Goal: Task Accomplishment & Management: Manage account settings

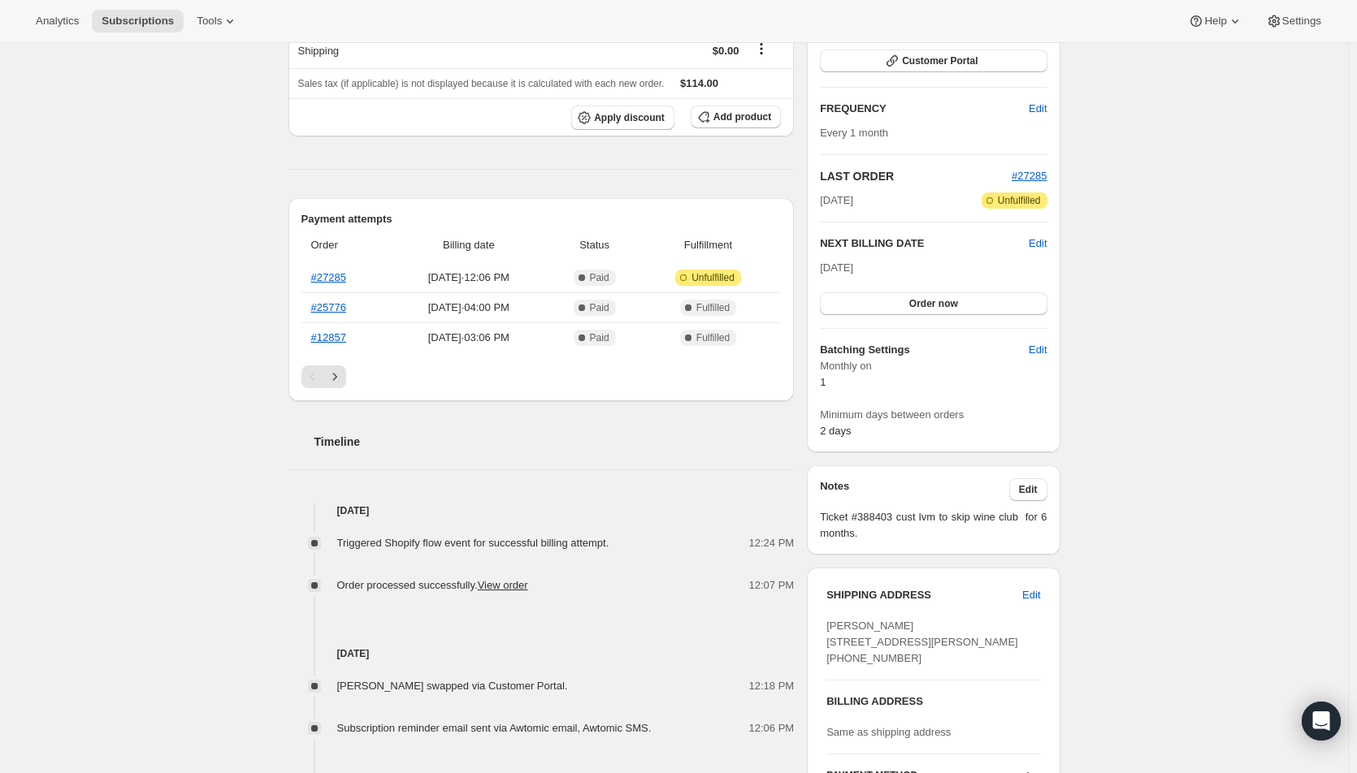
scroll to position [244, 0]
click at [1040, 592] on span "Edit" at bounding box center [1031, 593] width 18 height 16
select select "MI"
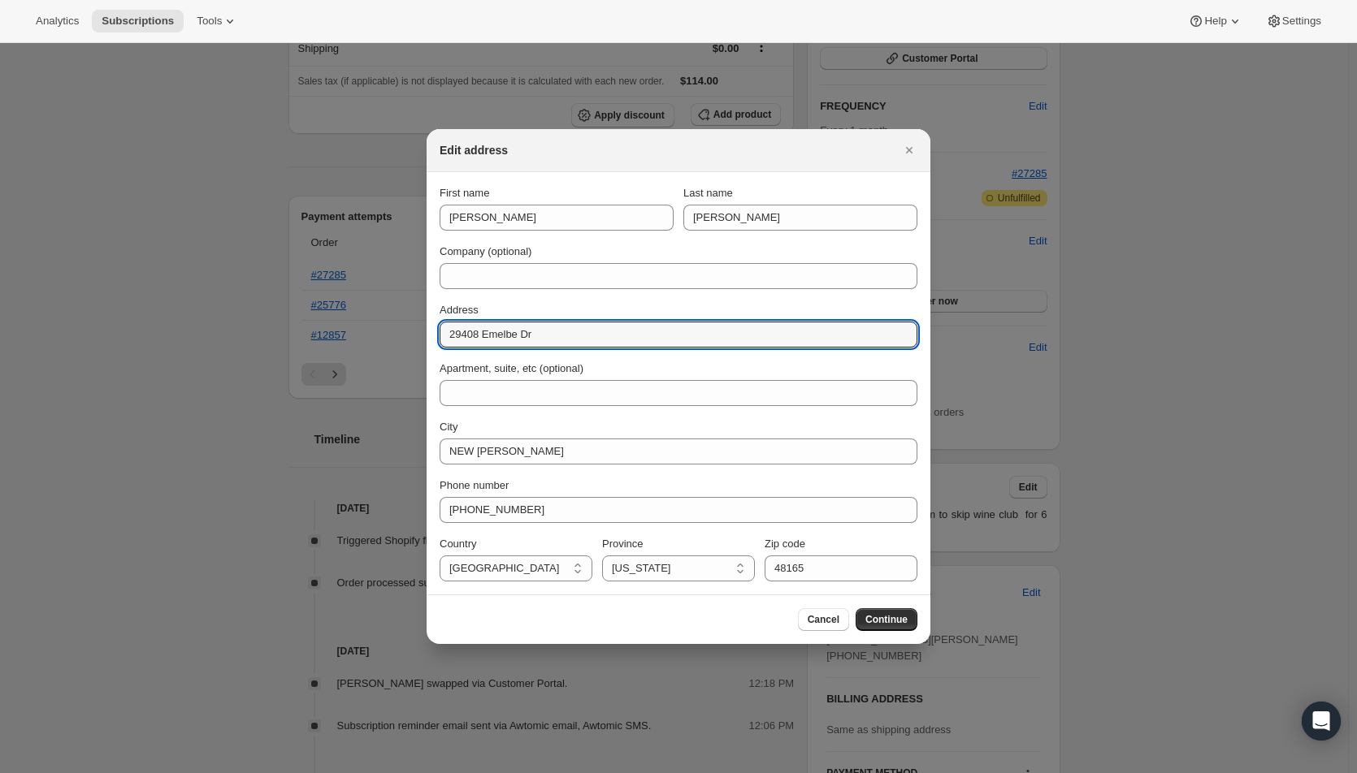
drag, startPoint x: 544, startPoint y: 335, endPoint x: 385, endPoint y: 335, distance: 159.2
paste input "[GEOGRAPHIC_DATA]"
type input "[GEOGRAPHIC_DATA]"
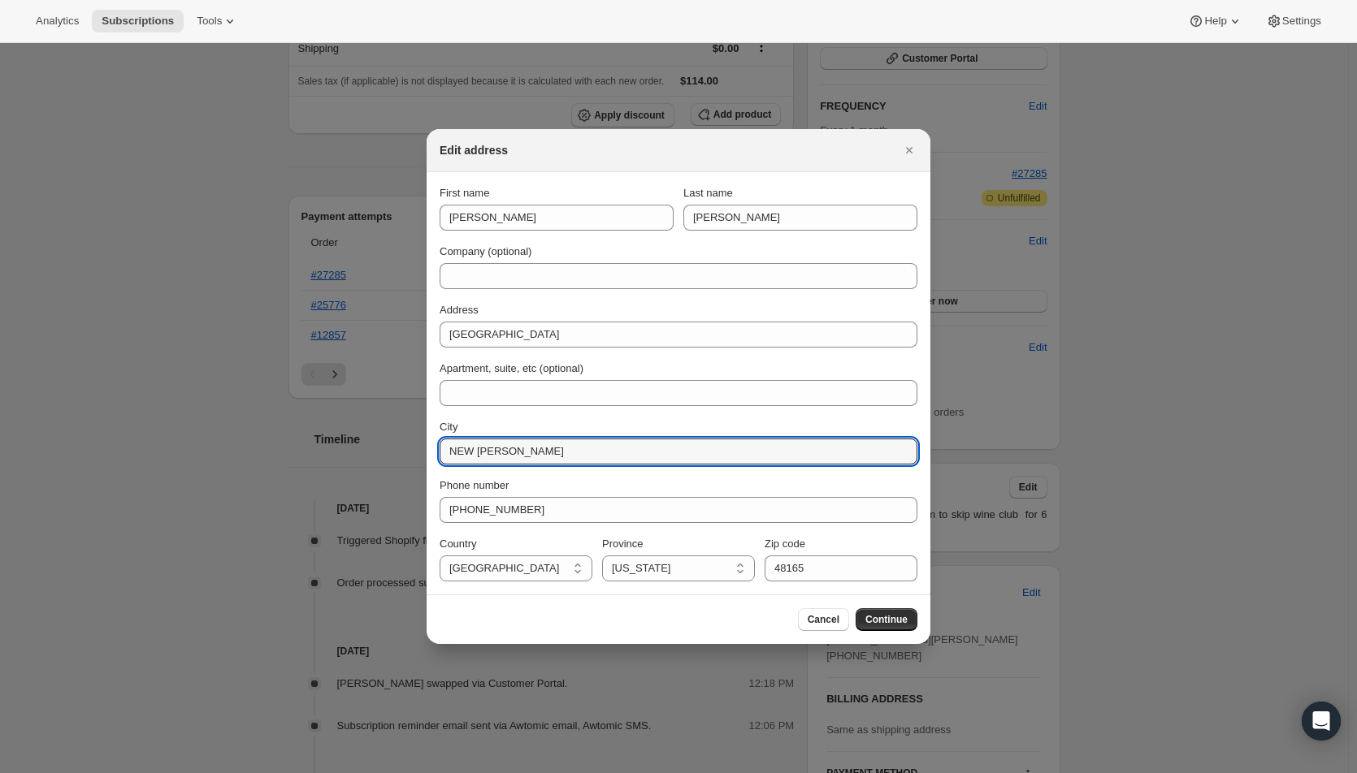
drag, startPoint x: 539, startPoint y: 453, endPoint x: 393, endPoint y: 452, distance: 145.4
paste input "Milford"
type input "Milford"
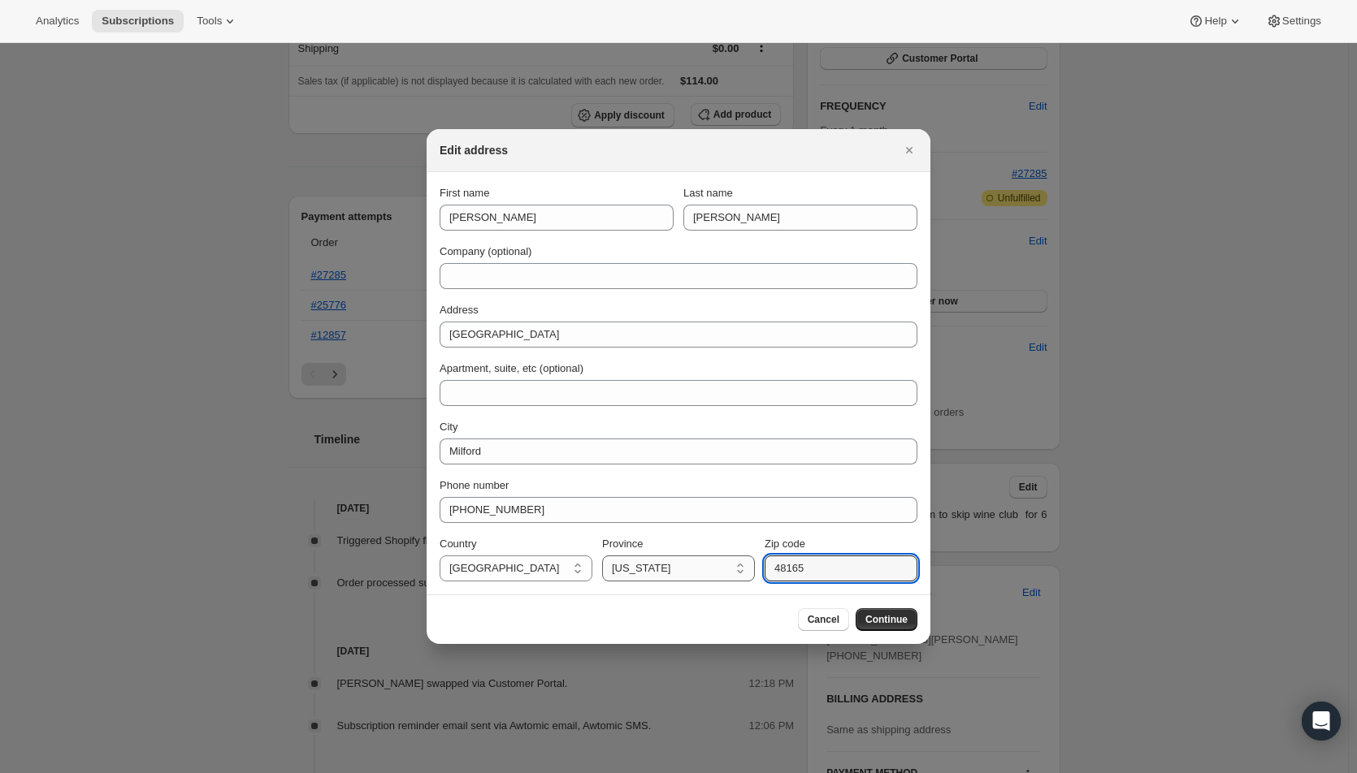
drag, startPoint x: 832, startPoint y: 575, endPoint x: 728, endPoint y: 574, distance: 104.0
click at [728, 574] on div "Country [GEOGRAPHIC_DATA] [GEOGRAPHIC_DATA] [US_STATE] [US_STATE] [US_STATE] [U…" at bounding box center [679, 558] width 478 height 45
type input "48381"
click at [881, 620] on span "Continue" at bounding box center [886, 619] width 42 height 13
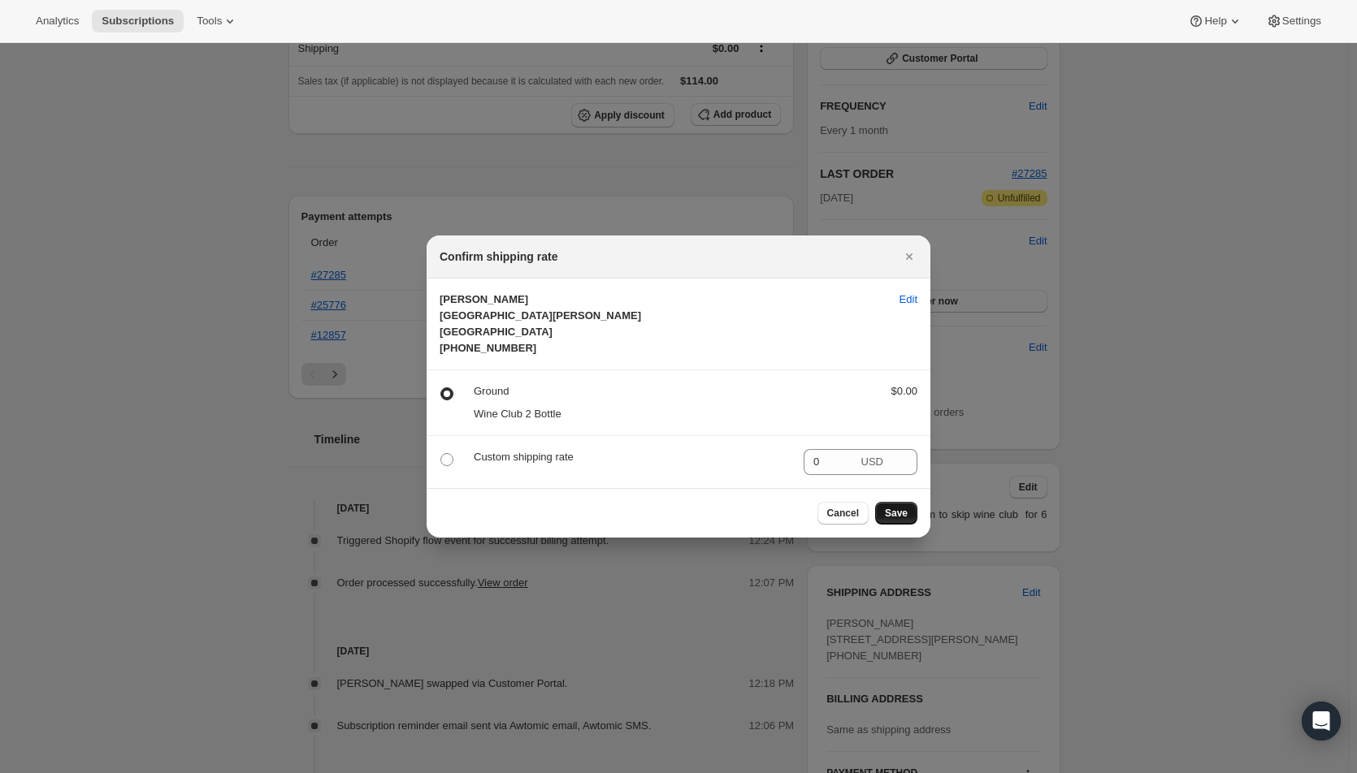
click at [893, 520] on span "Save" at bounding box center [896, 513] width 23 height 13
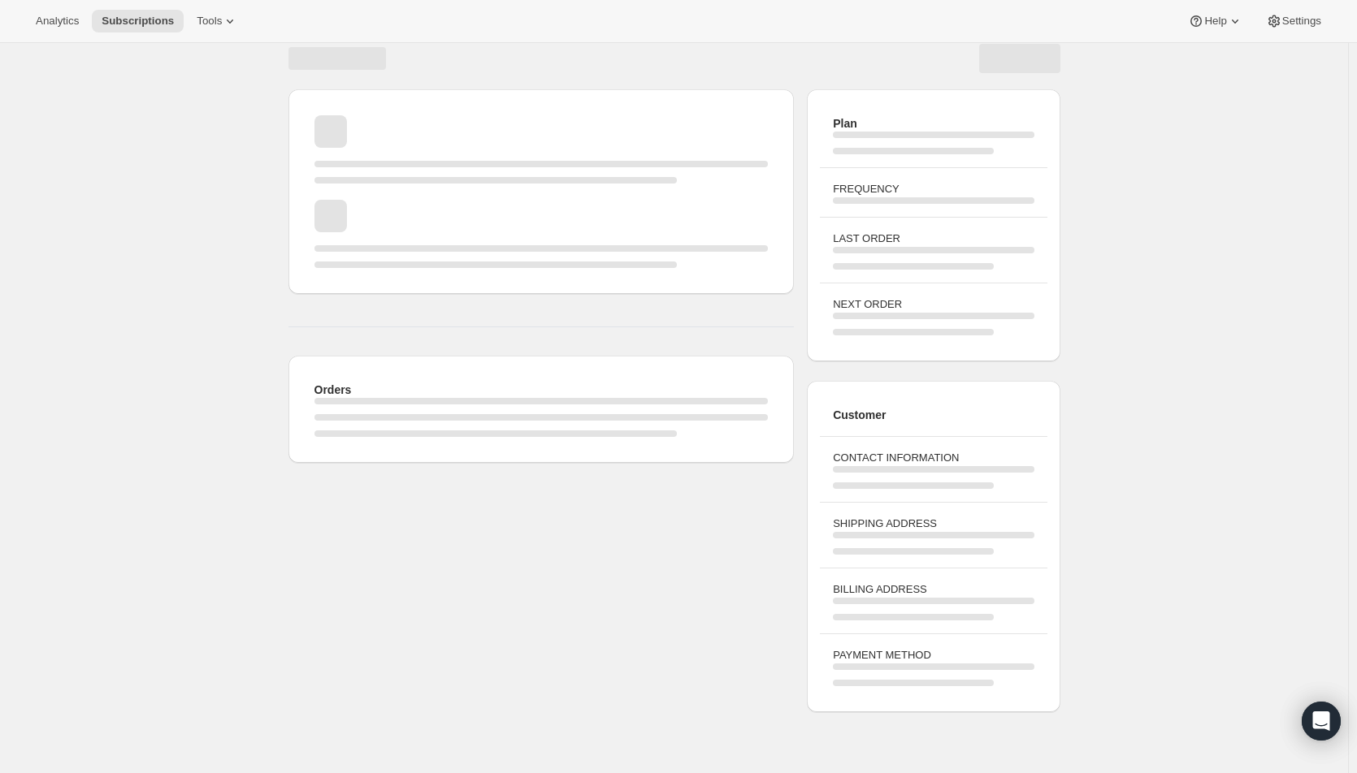
scroll to position [0, 0]
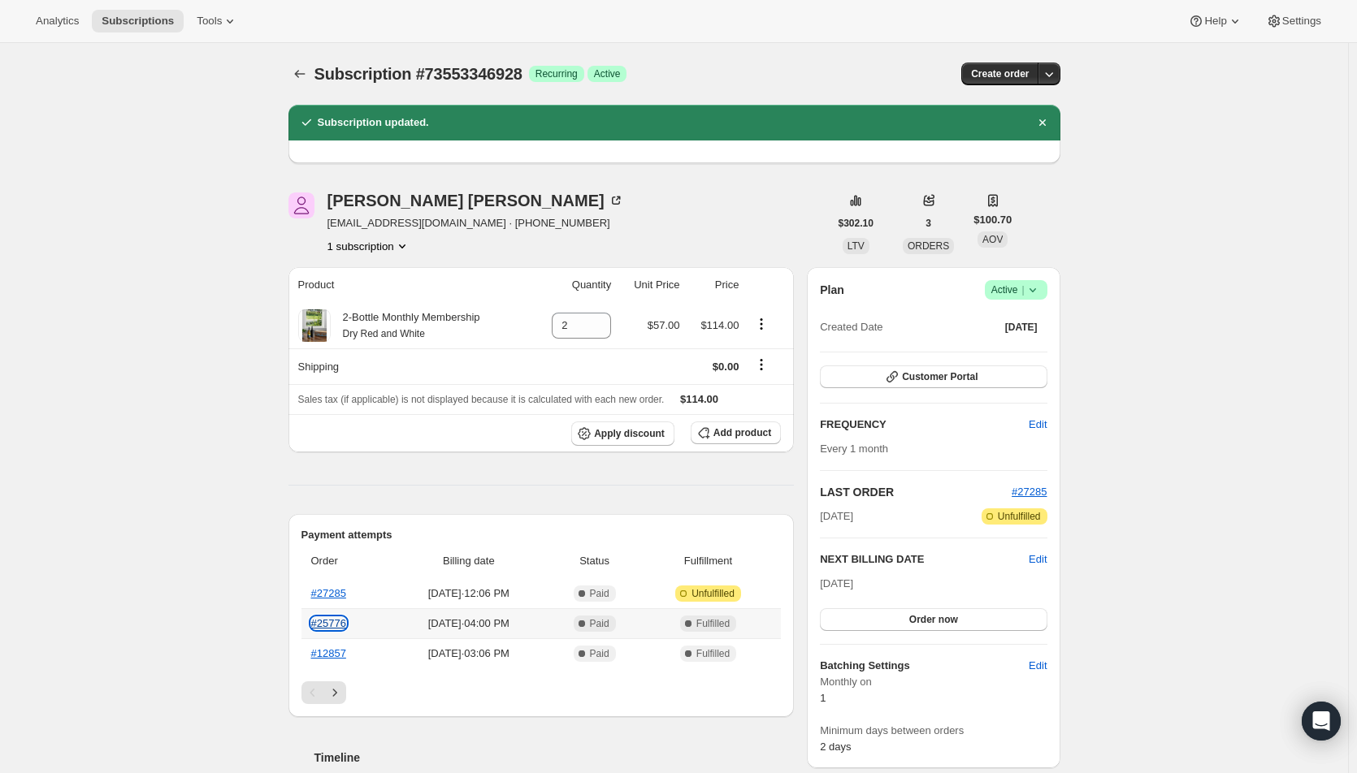
click at [328, 624] on link "#25776" at bounding box center [328, 623] width 35 height 12
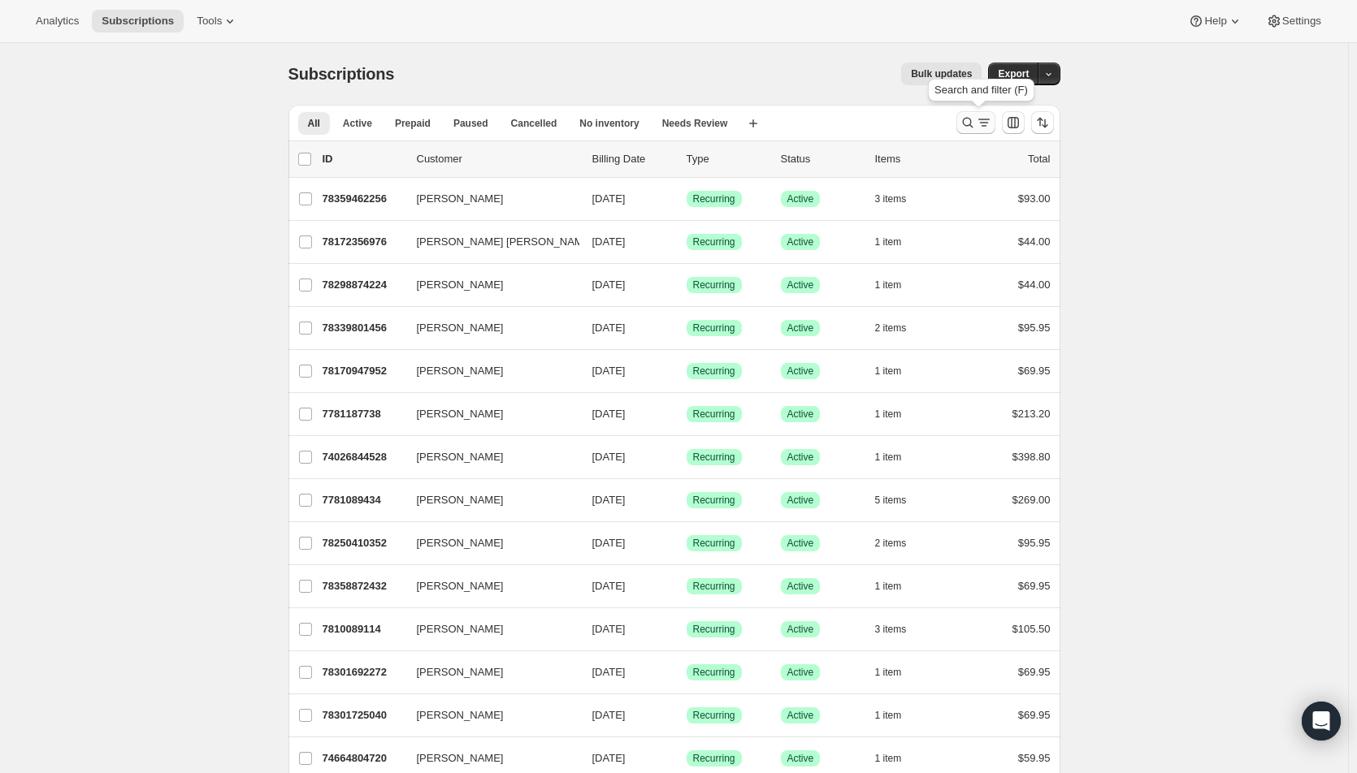
click at [971, 122] on icon "Search and filter results" at bounding box center [967, 123] width 16 height 16
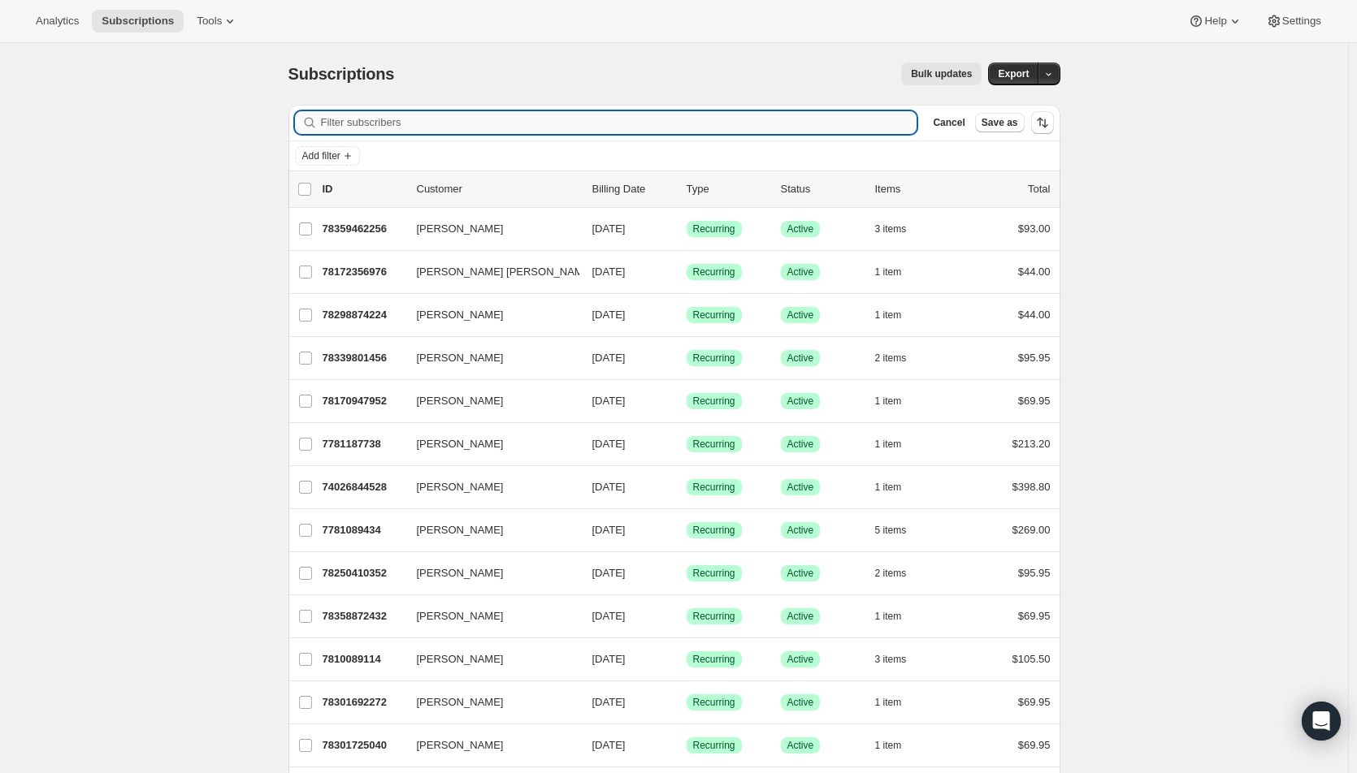
click at [392, 124] on input "Filter subscribers" at bounding box center [619, 122] width 596 height 23
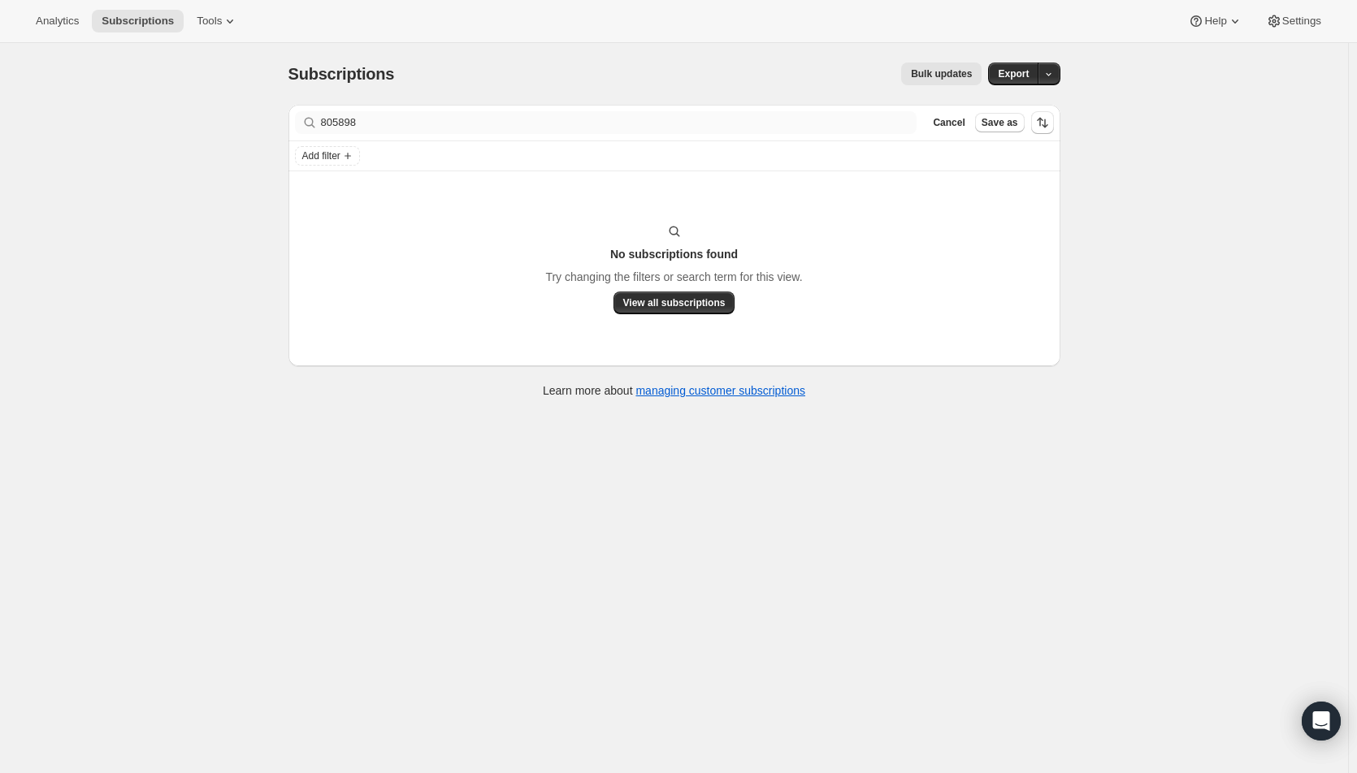
drag, startPoint x: 345, startPoint y: 114, endPoint x: 369, endPoint y: 132, distance: 30.1
click at [331, 115] on div "Filter subscribers 805898 Clear Cancel Save as" at bounding box center [674, 123] width 772 height 36
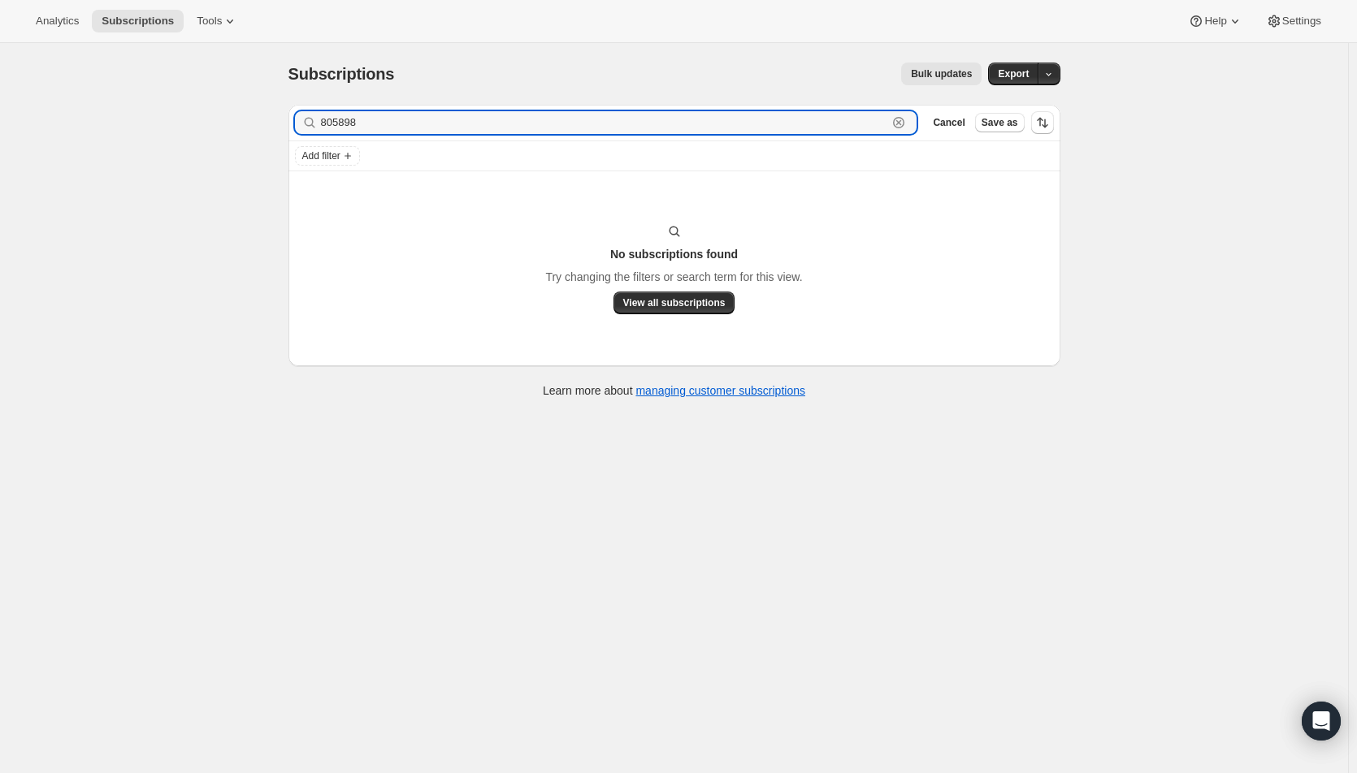
drag, startPoint x: 370, startPoint y: 124, endPoint x: 288, endPoint y: 115, distance: 82.5
click at [288, 115] on div "Filter subscribers 805898 Clear Cancel Save as Add filter No subscriptions foun…" at bounding box center [667, 253] width 785 height 323
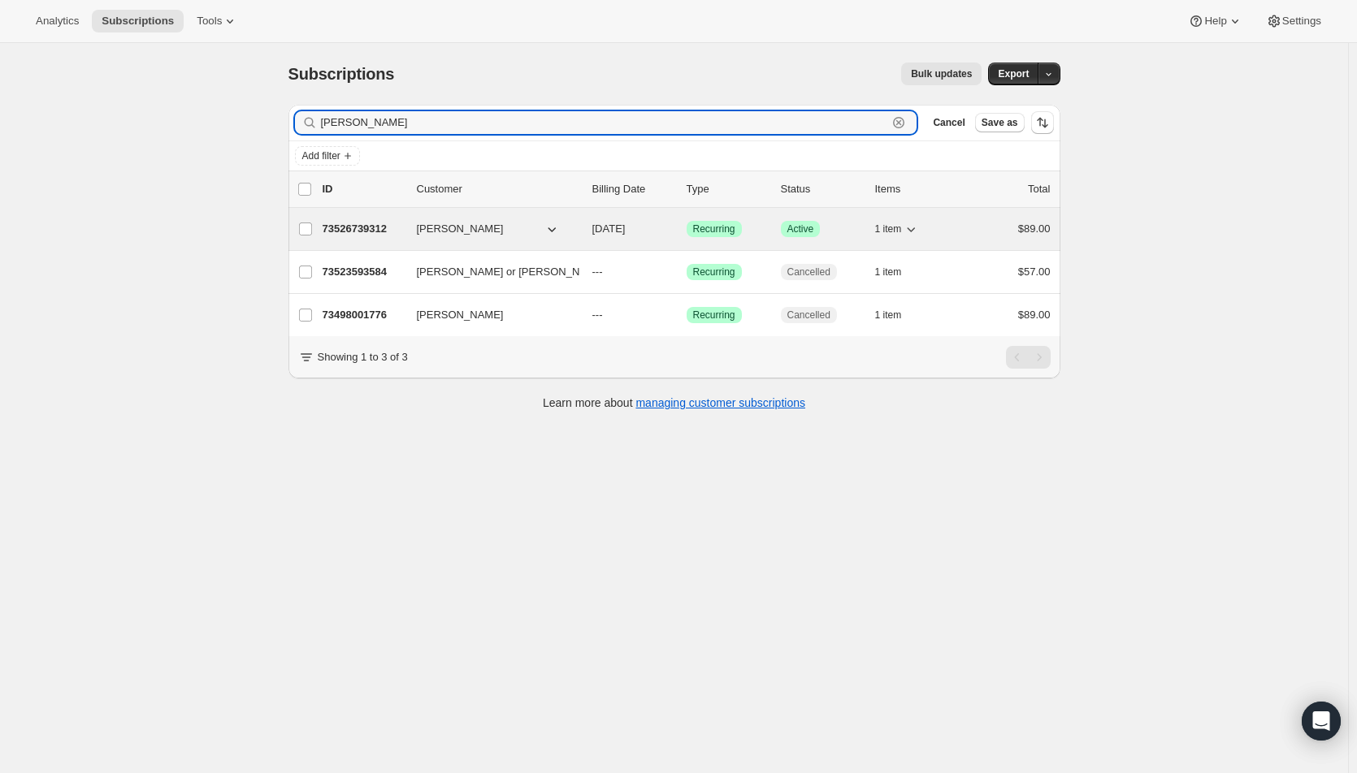
type input "[PERSON_NAME]"
click at [626, 223] on span "[DATE]" at bounding box center [608, 229] width 33 height 12
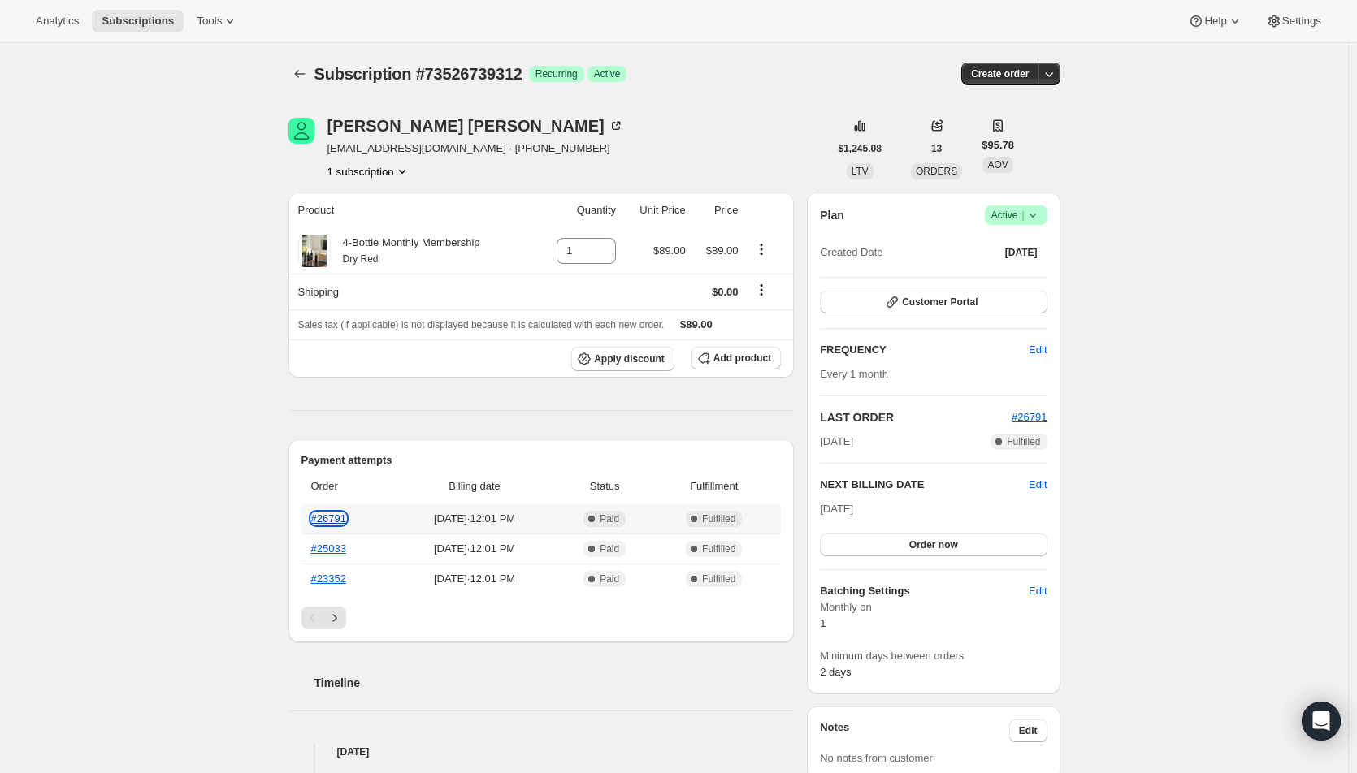
click at [318, 518] on link "#26791" at bounding box center [328, 519] width 35 height 12
click at [1042, 484] on span "Edit" at bounding box center [1038, 485] width 18 height 16
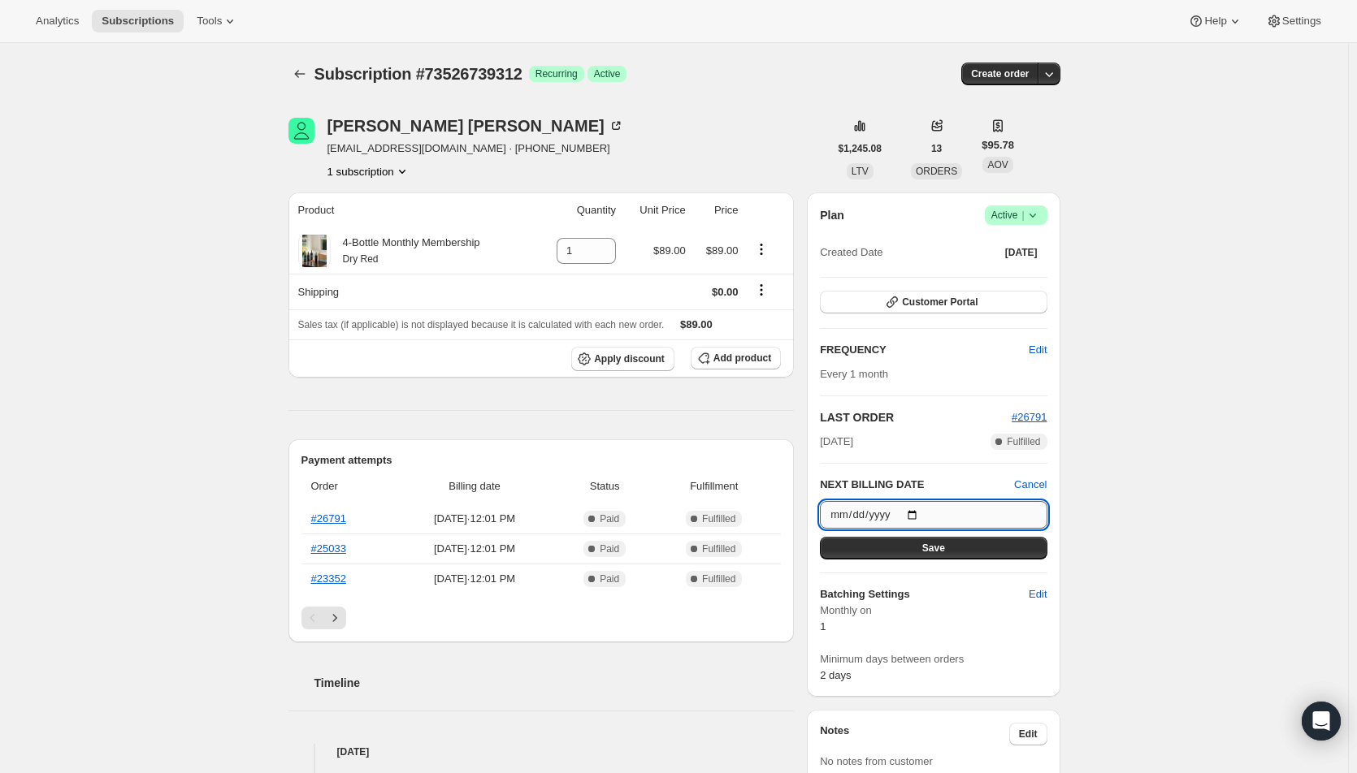
click at [916, 513] on input "[DATE]" at bounding box center [933, 515] width 227 height 28
type input "[DATE]"
click at [933, 546] on span "Save" at bounding box center [933, 548] width 23 height 13
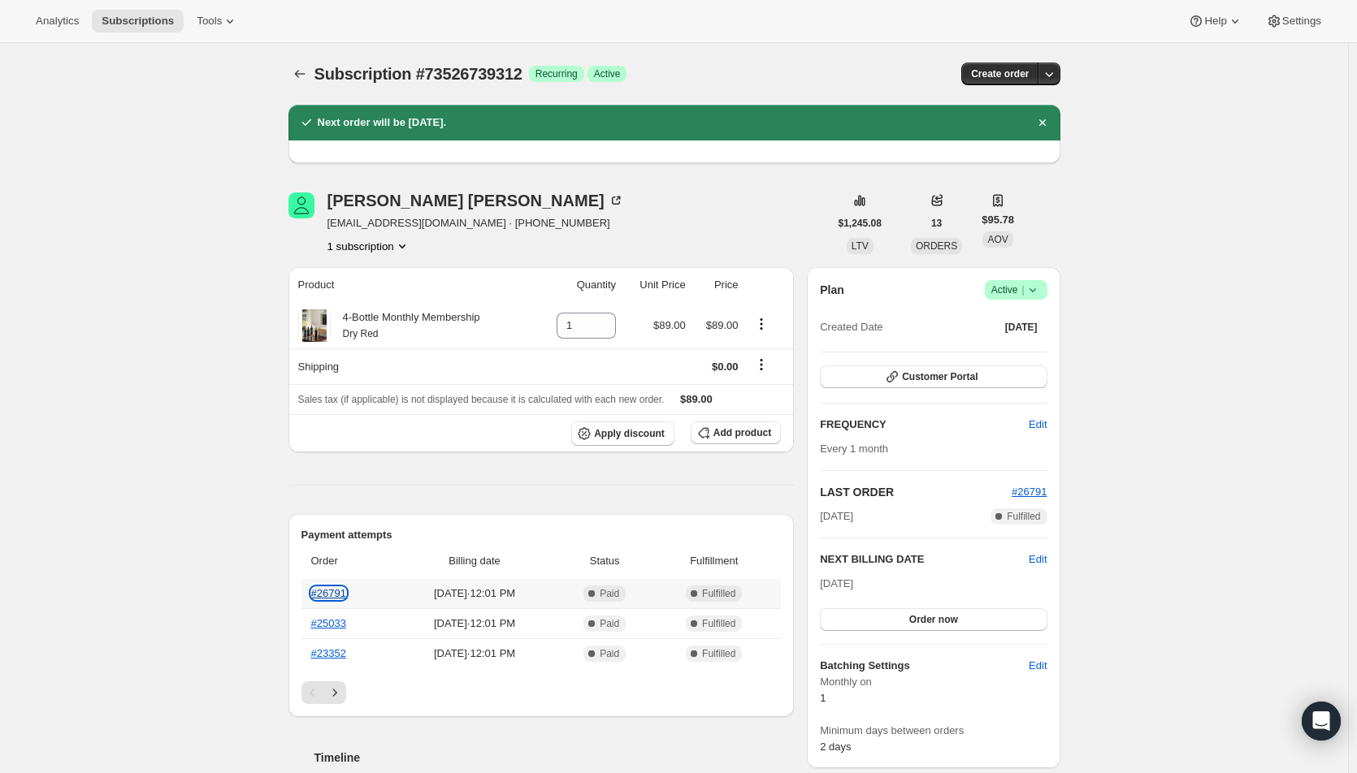
click at [332, 587] on link "#26791" at bounding box center [328, 593] width 35 height 12
